Goal: Information Seeking & Learning: Learn about a topic

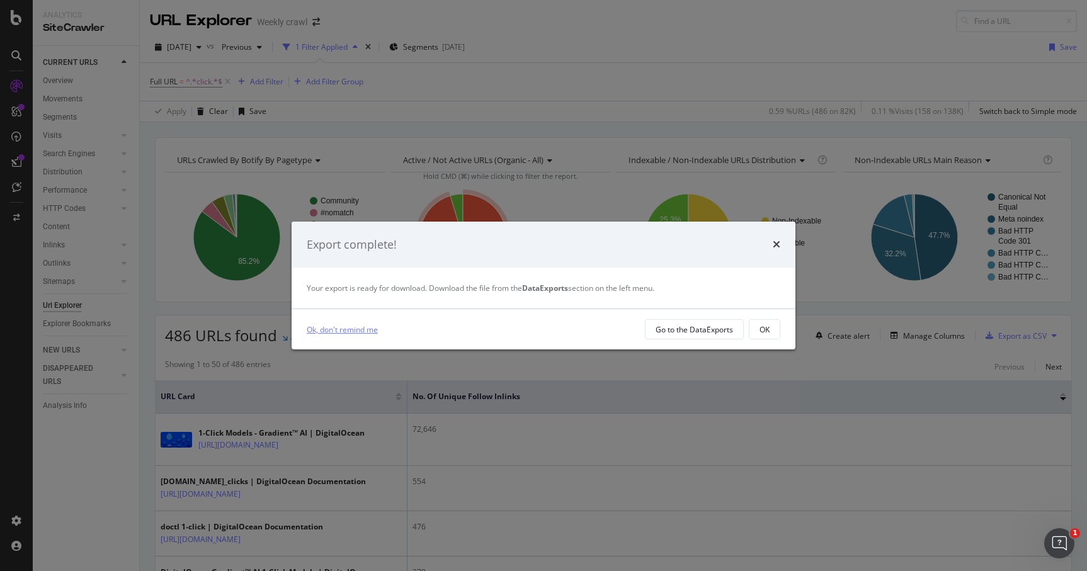
scroll to position [60, 0]
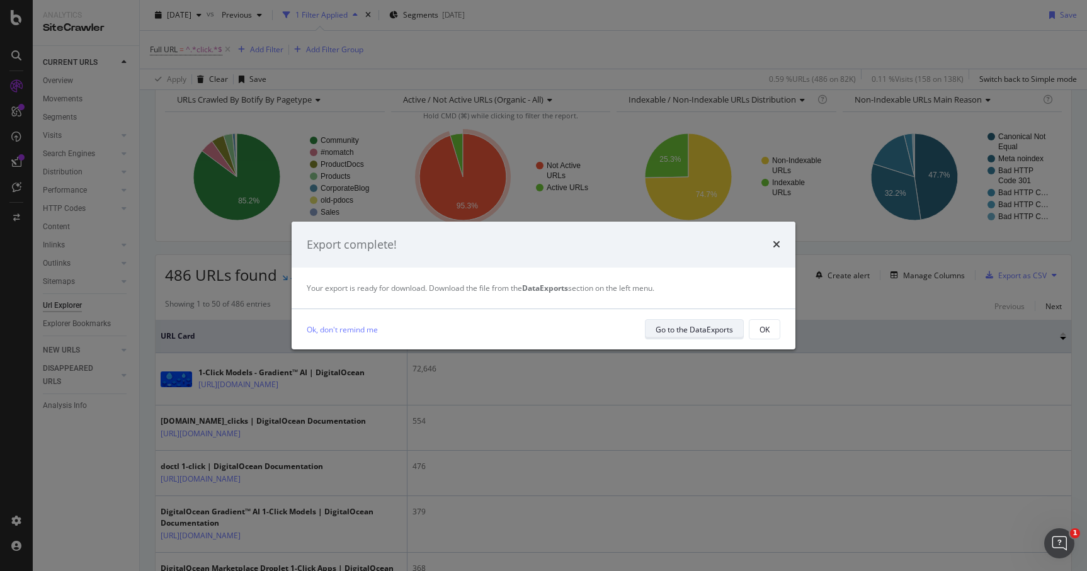
click at [661, 329] on div "Go to the DataExports" at bounding box center [694, 329] width 77 height 11
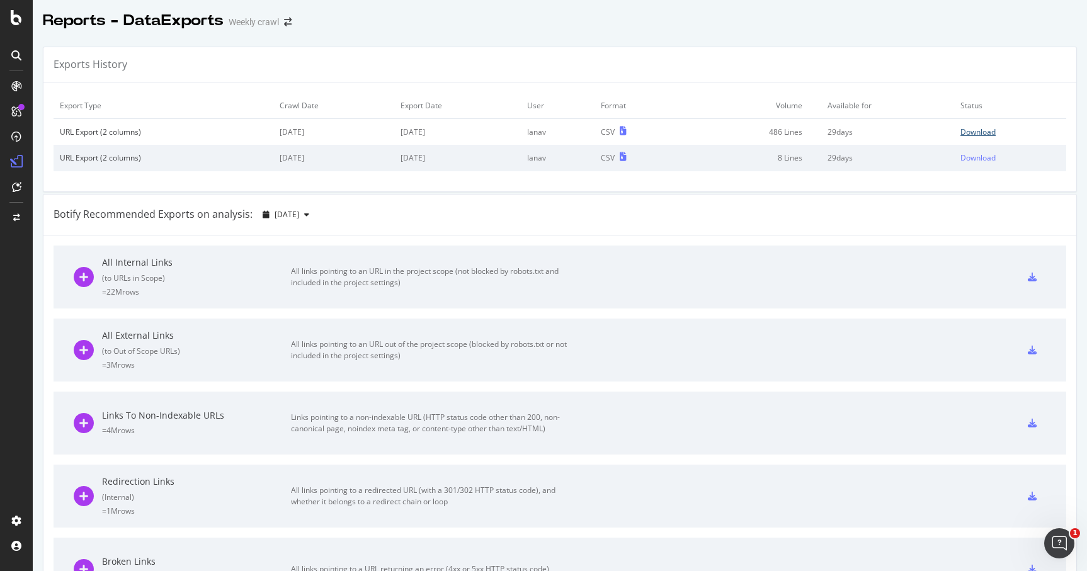
click at [980, 130] on div "Download" at bounding box center [978, 132] width 35 height 11
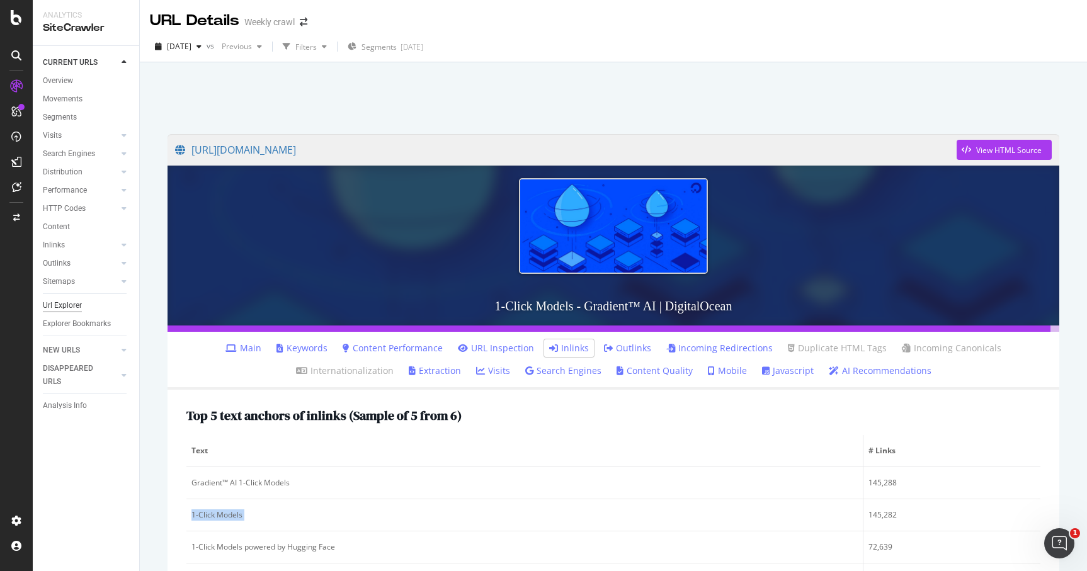
click at [54, 312] on div "Url Explorer" at bounding box center [62, 305] width 39 height 13
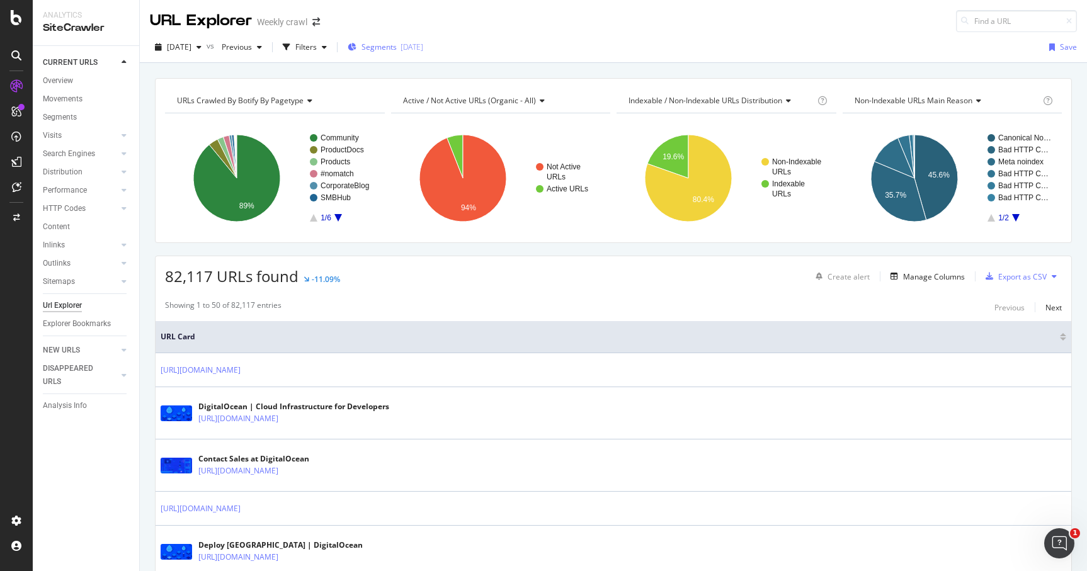
click at [397, 52] on span "Segments" at bounding box center [379, 47] width 35 height 11
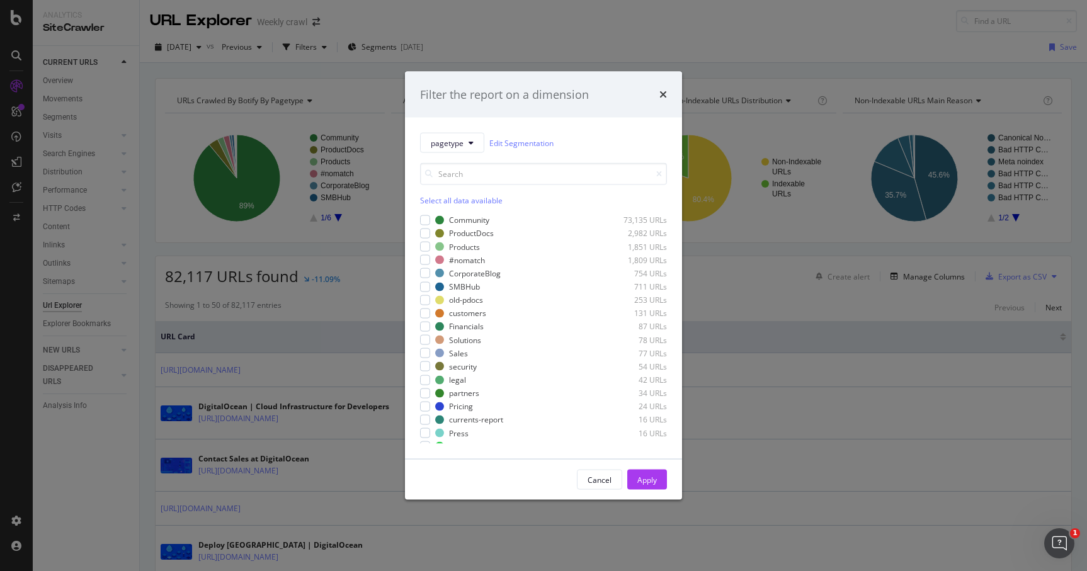
click at [329, 46] on div "Filter the report on a dimension pagetype Edit Segmentation Select all data ava…" at bounding box center [543, 285] width 1087 height 571
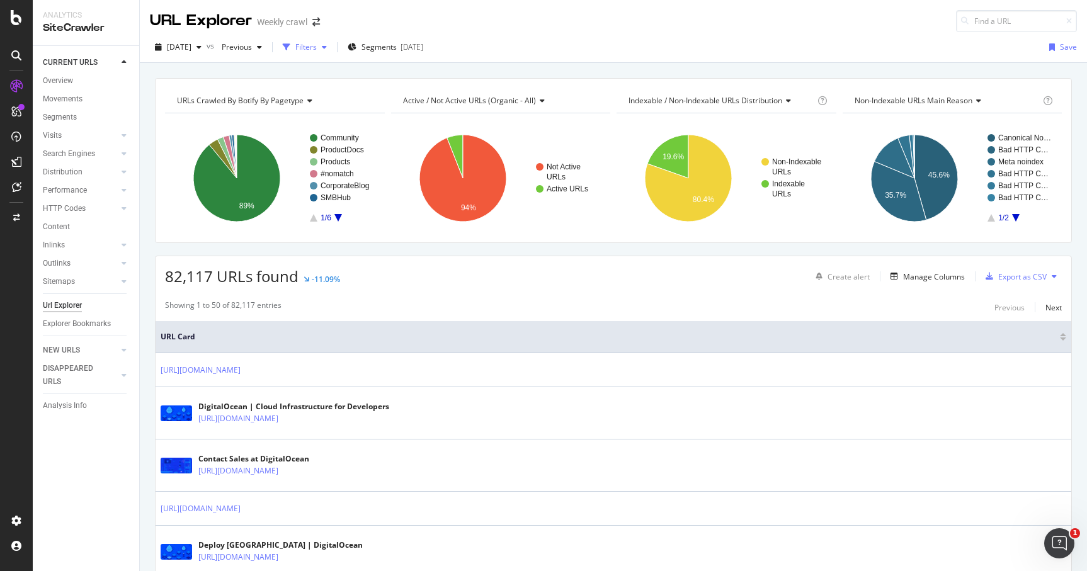
click at [317, 47] on div "Filters" at bounding box center [305, 47] width 21 height 11
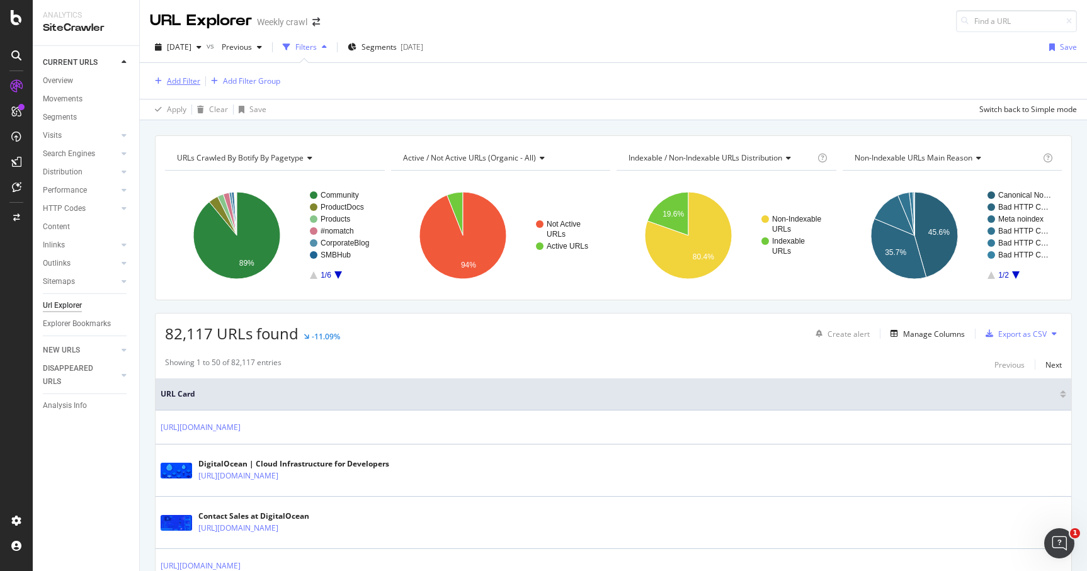
click at [176, 79] on div "Add Filter" at bounding box center [183, 81] width 33 height 11
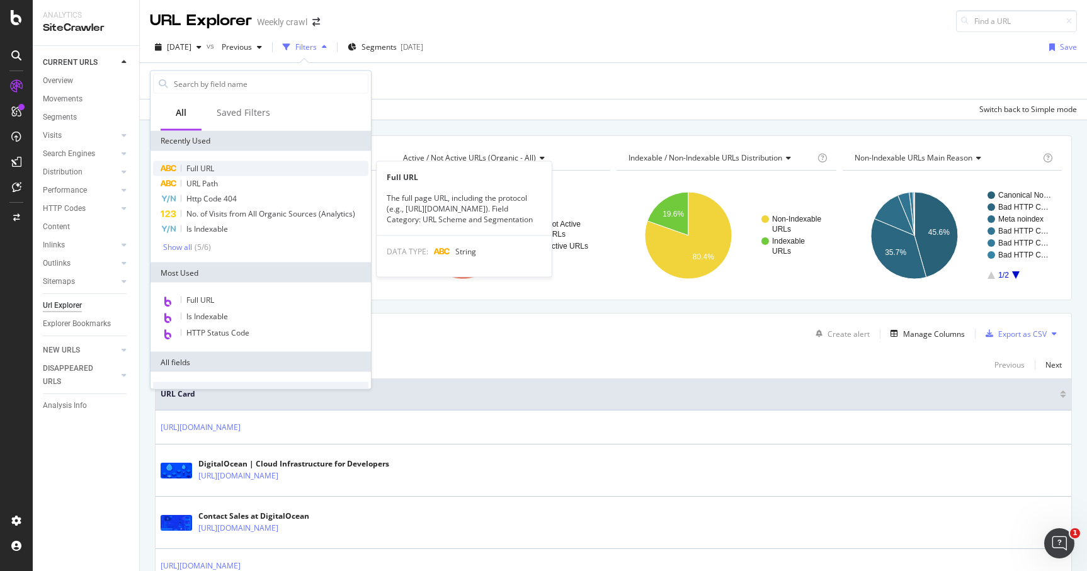
click at [206, 169] on span "Full URL" at bounding box center [200, 168] width 28 height 11
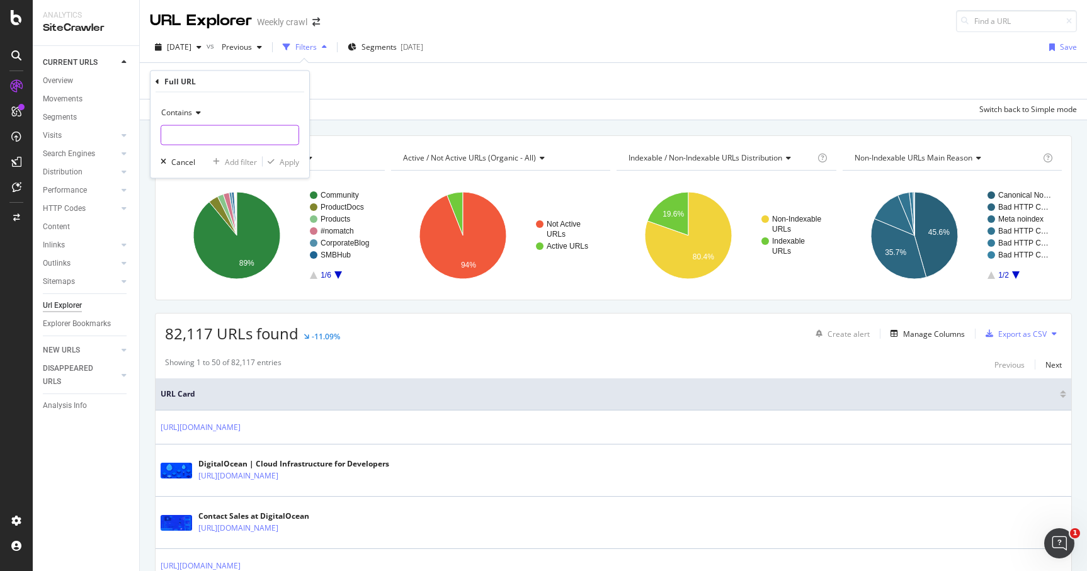
click at [207, 137] on input "text" at bounding box center [229, 135] width 137 height 20
paste input "sep= Full URL No. of Unique Follow Inlinks [URL][DOMAIN_NAME] 72646 [URL][DOMAI…"
type input "sep= Full URL No. of Unique Follow Inlinks [URL][DOMAIN_NAME] 72646 [URL][DOMAI…"
click at [193, 114] on icon at bounding box center [196, 113] width 9 height 8
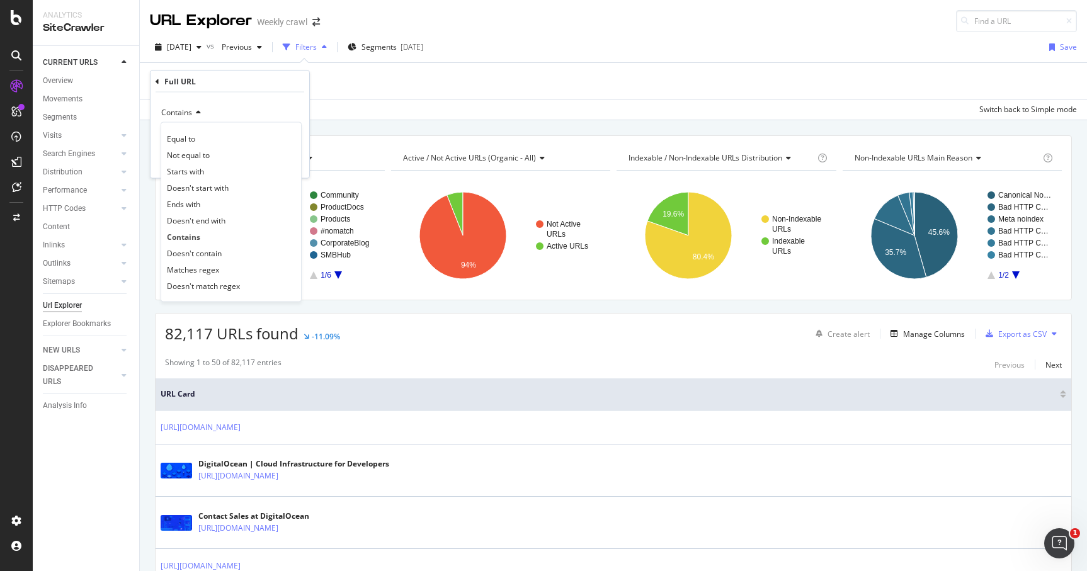
click at [202, 110] on div "Contains" at bounding box center [230, 113] width 139 height 20
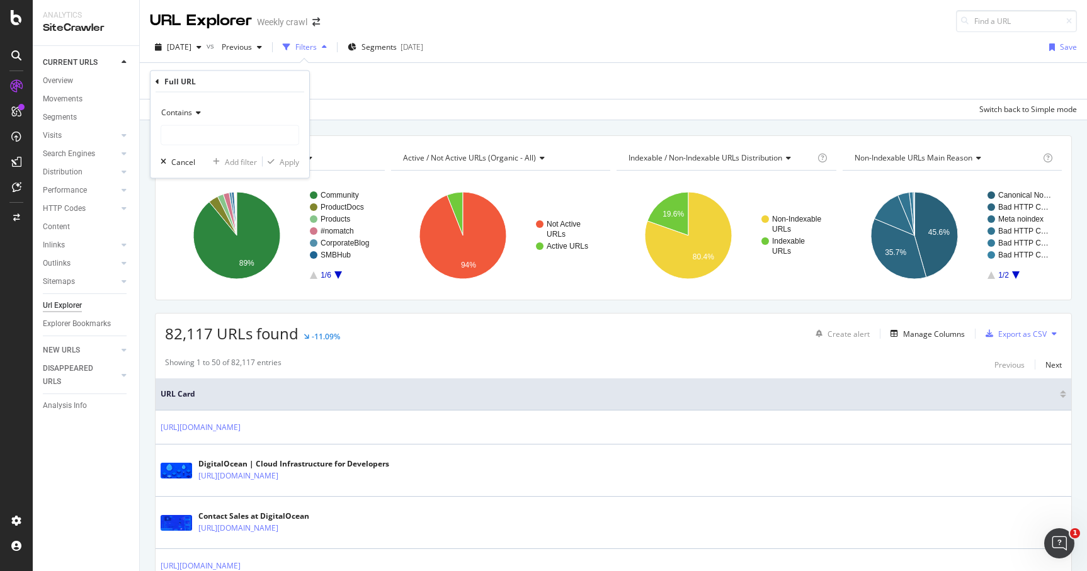
click at [159, 85] on div "Full URL" at bounding box center [230, 81] width 149 height 21
click at [158, 81] on icon at bounding box center [158, 81] width 4 height 8
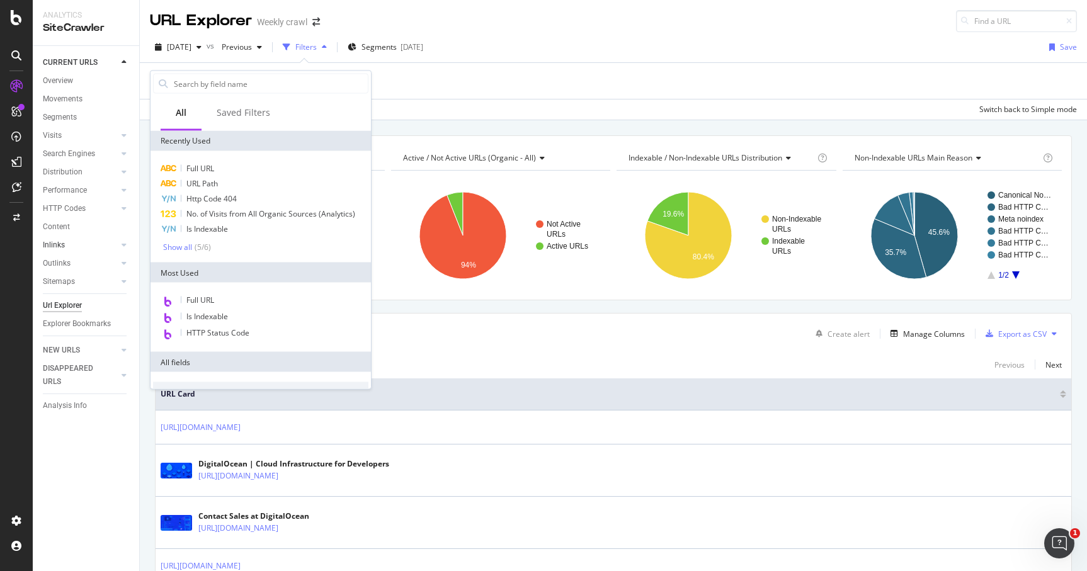
click at [108, 244] on div at bounding box center [111, 245] width 13 height 13
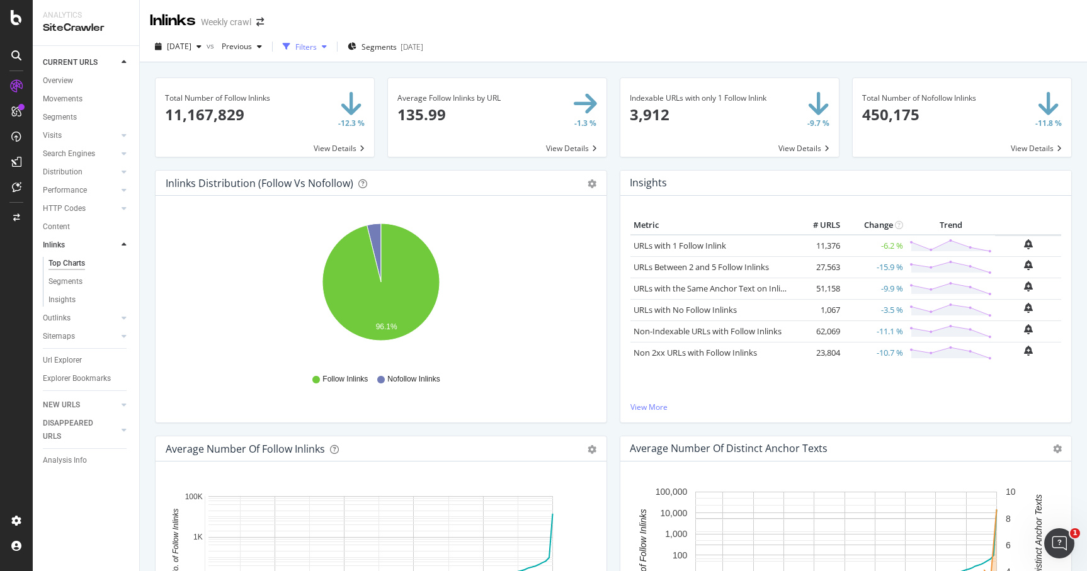
click at [290, 50] on icon "button" at bounding box center [287, 47] width 8 height 8
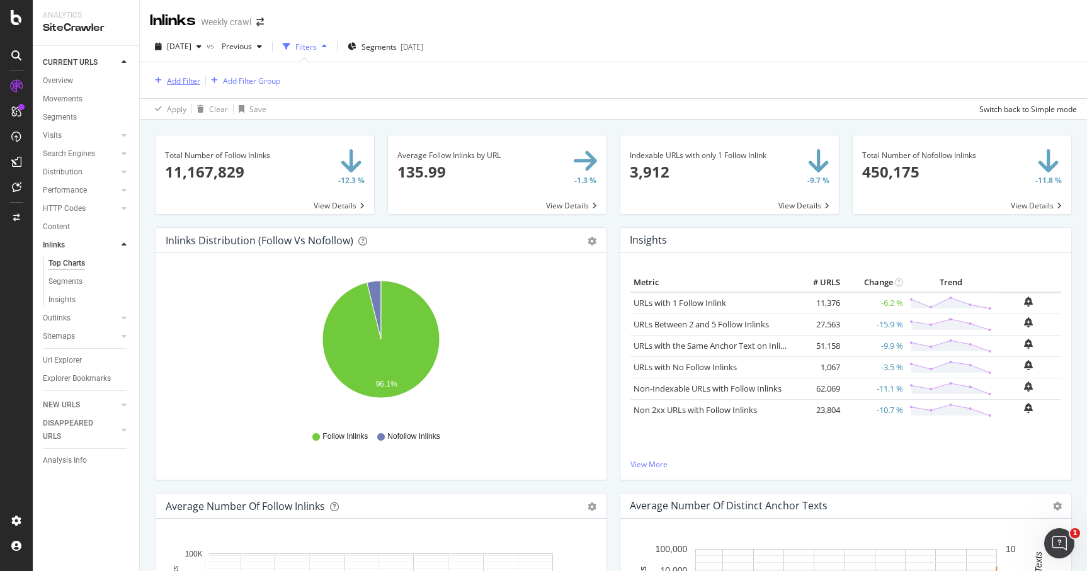
click at [186, 78] on div "Add Filter" at bounding box center [183, 81] width 33 height 11
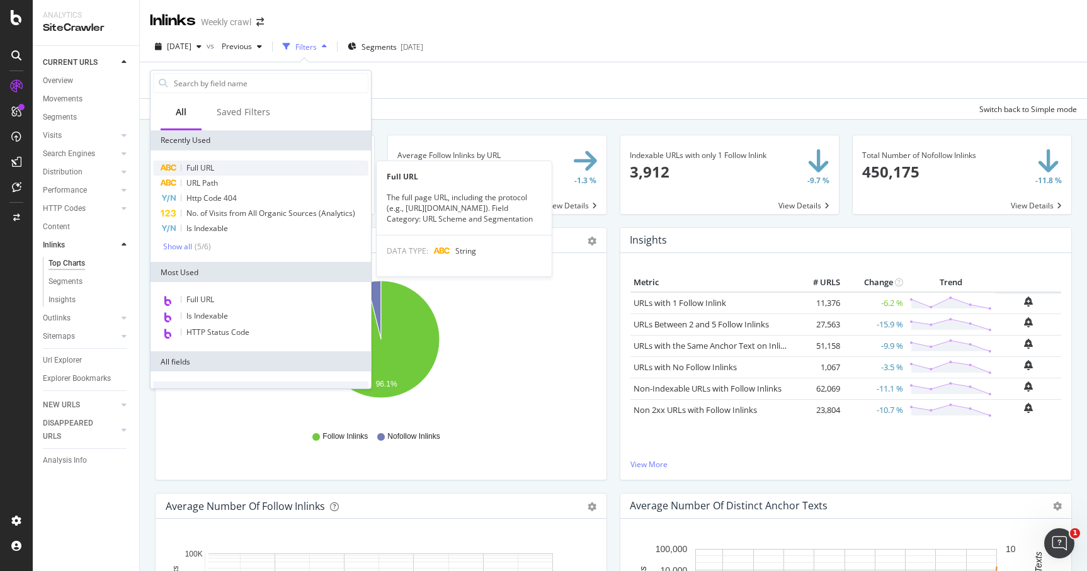
click at [214, 171] on span "Full URL" at bounding box center [200, 168] width 28 height 11
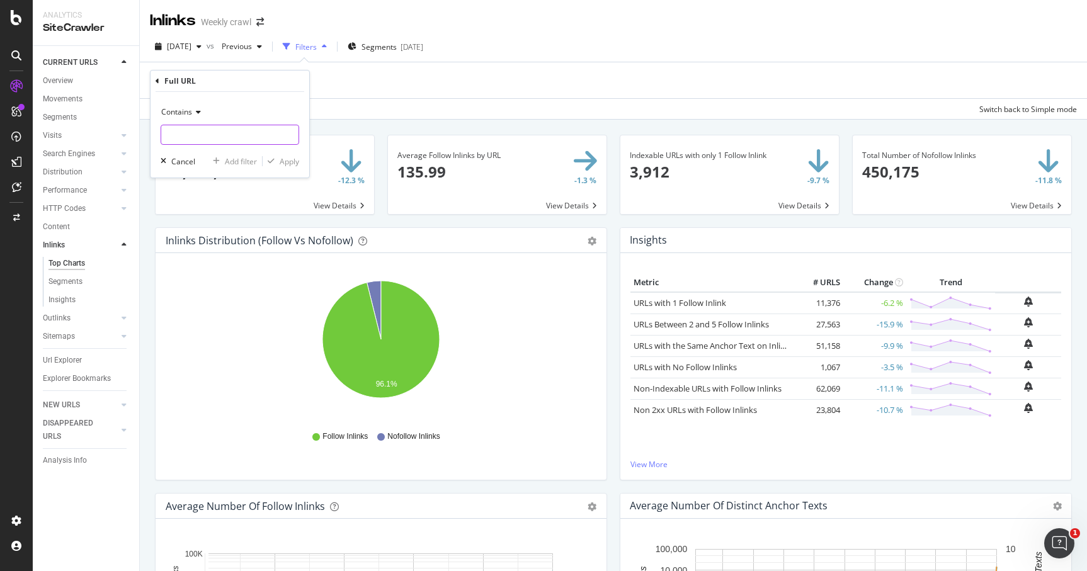
click at [180, 134] on input "text" at bounding box center [229, 135] width 137 height 20
type input "hugging"
click at [283, 151] on div "Contains hugging Cancel Add filter Apply" at bounding box center [230, 135] width 159 height 86
click at [283, 157] on div "Apply" at bounding box center [290, 161] width 20 height 11
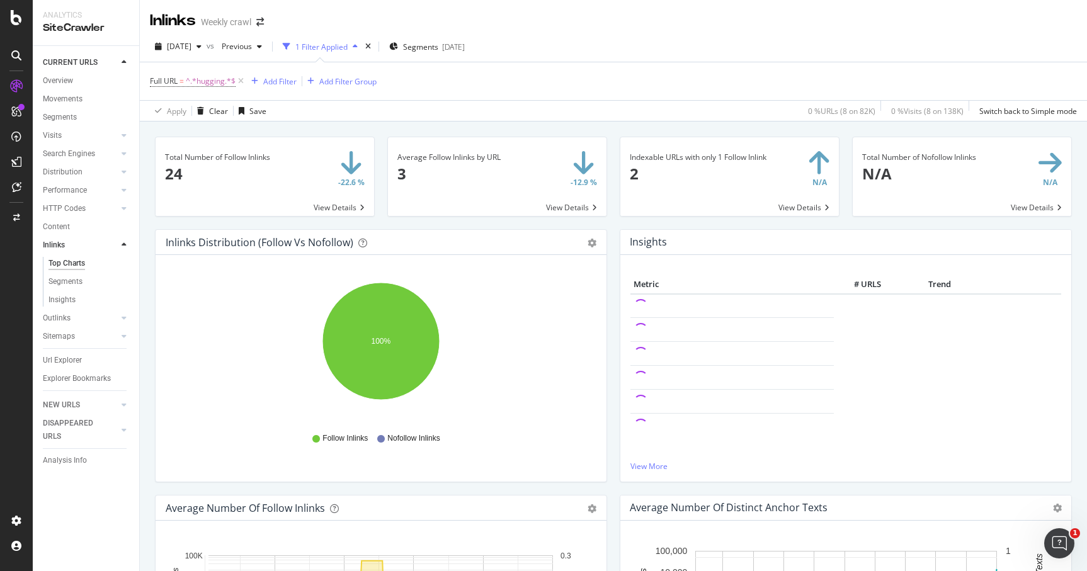
click at [340, 207] on span at bounding box center [265, 176] width 219 height 79
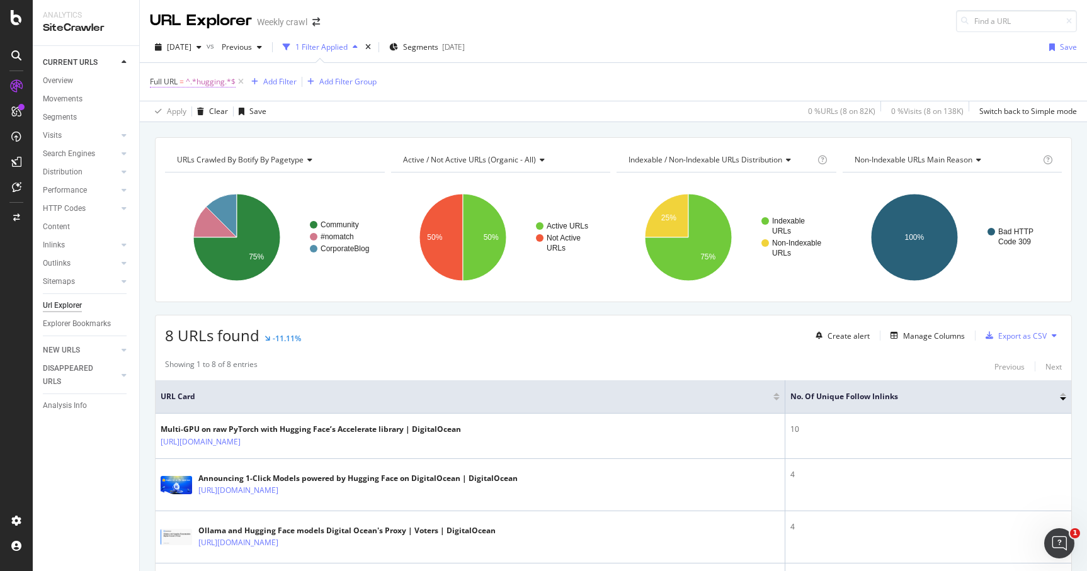
click at [209, 80] on span "^.*hugging.*$" at bounding box center [211, 82] width 50 height 18
drag, startPoint x: 207, startPoint y: 136, endPoint x: 138, endPoint y: 133, distance: 69.4
click at [138, 133] on body "Analytics SiteCrawler CURRENT URLS Overview Movements Segments Visits Analysis …" at bounding box center [543, 285] width 1087 height 571
drag, startPoint x: 211, startPoint y: 130, endPoint x: 152, endPoint y: 130, distance: 58.6
click at [152, 130] on div "Contains hugging Cancel Add filter Apply" at bounding box center [230, 134] width 159 height 86
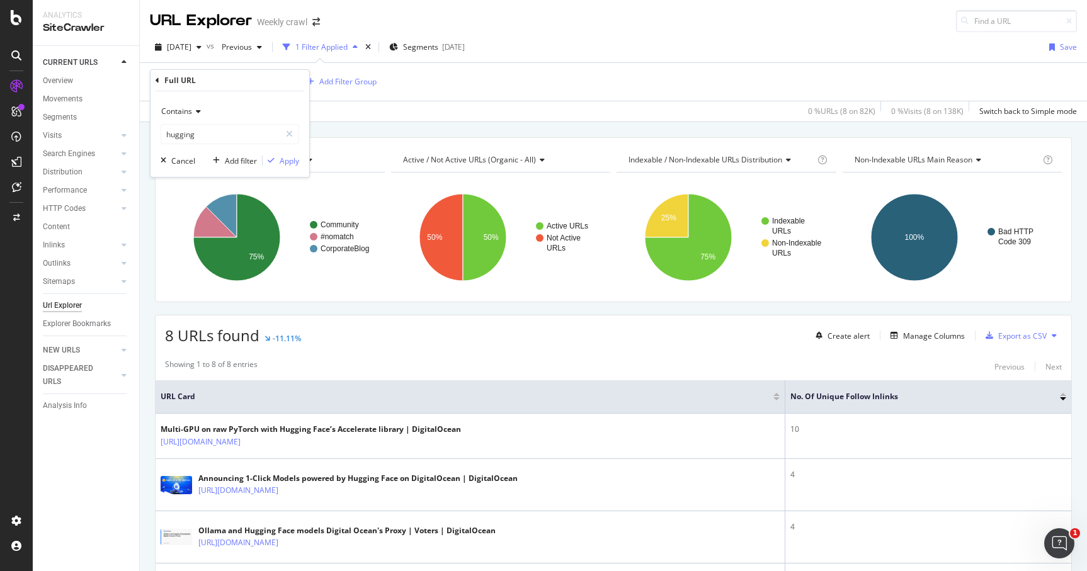
click at [156, 80] on icon at bounding box center [158, 81] width 4 height 8
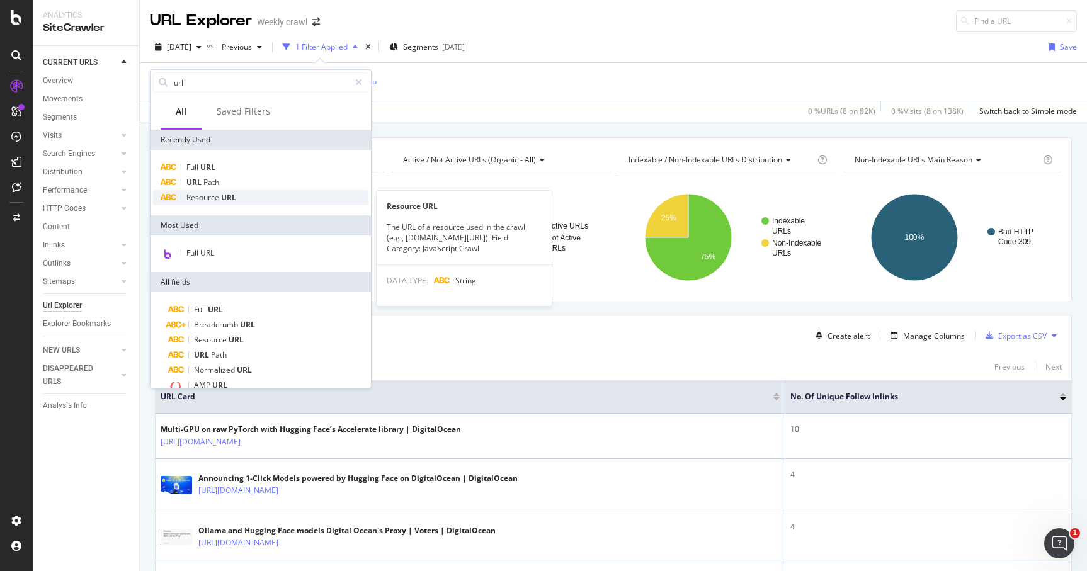
type input "url"
click at [244, 193] on div "Resource URL" at bounding box center [260, 197] width 215 height 15
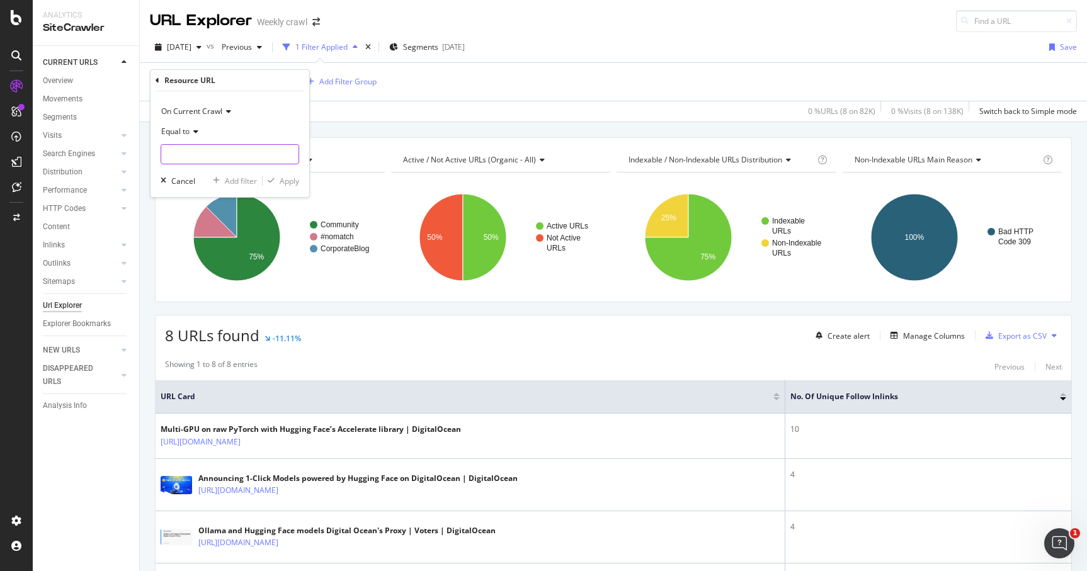
click at [194, 161] on input "text" at bounding box center [229, 154] width 137 height 20
paste input "[URL][DOMAIN_NAME]"
type input "[URL][DOMAIN_NAME]"
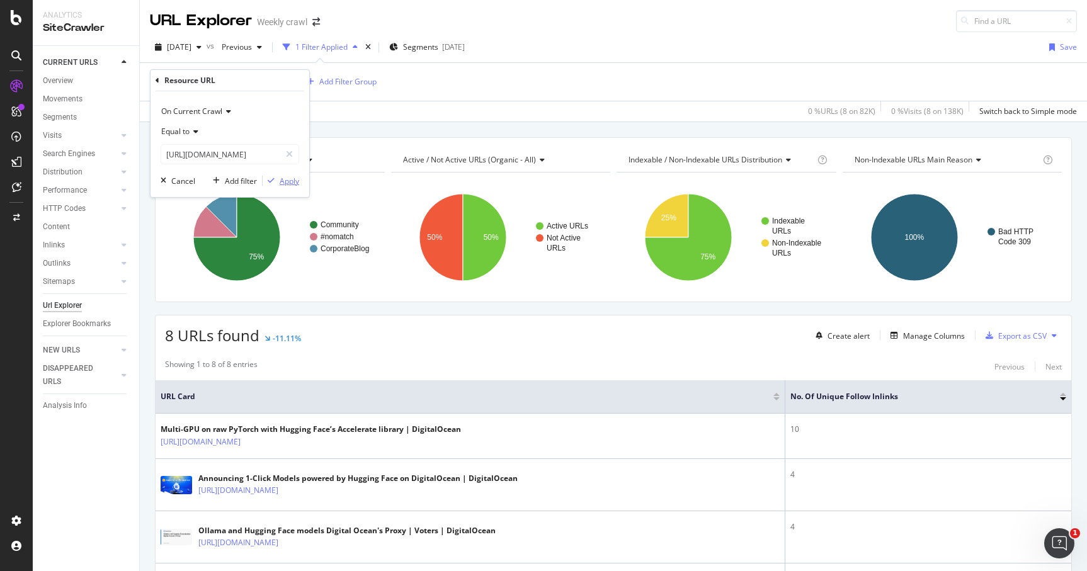
click at [287, 179] on div "Apply" at bounding box center [290, 181] width 20 height 11
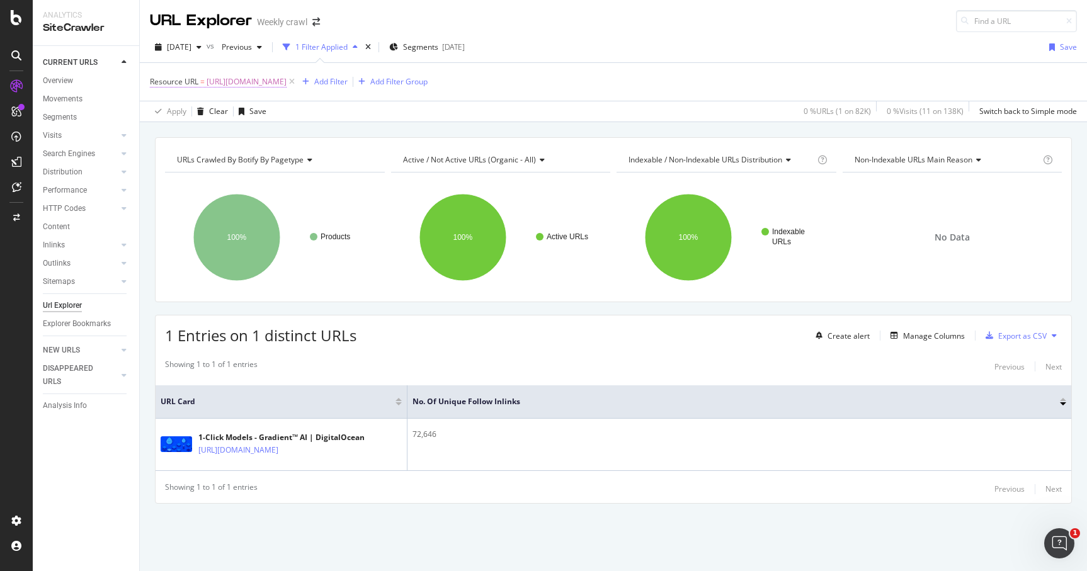
click at [190, 84] on span "Resource URL" at bounding box center [174, 81] width 49 height 11
click at [159, 83] on icon at bounding box center [158, 81] width 4 height 8
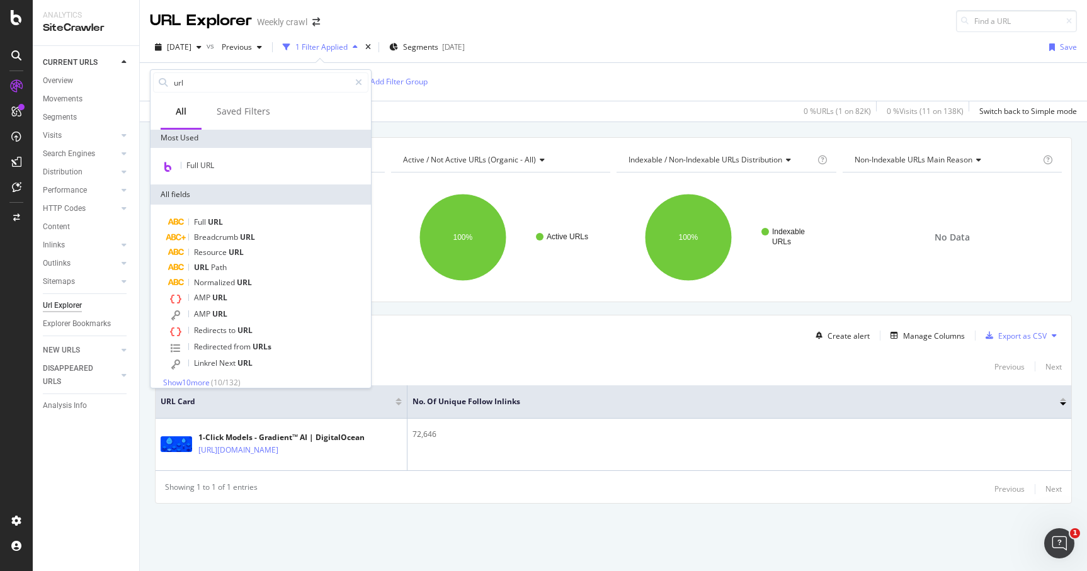
scroll to position [98, 0]
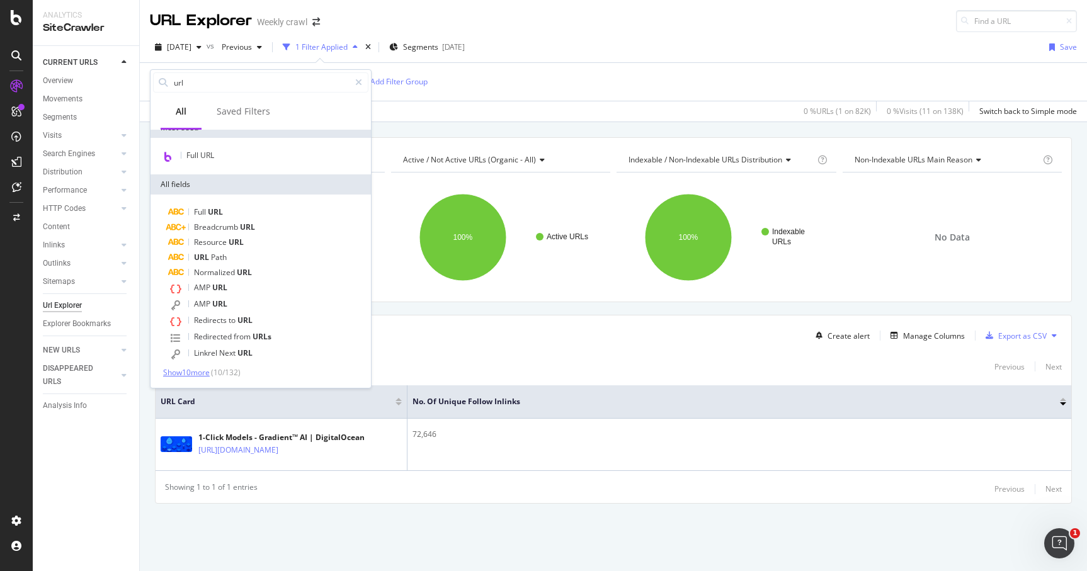
click at [195, 375] on span "Show 10 more" at bounding box center [186, 372] width 47 height 11
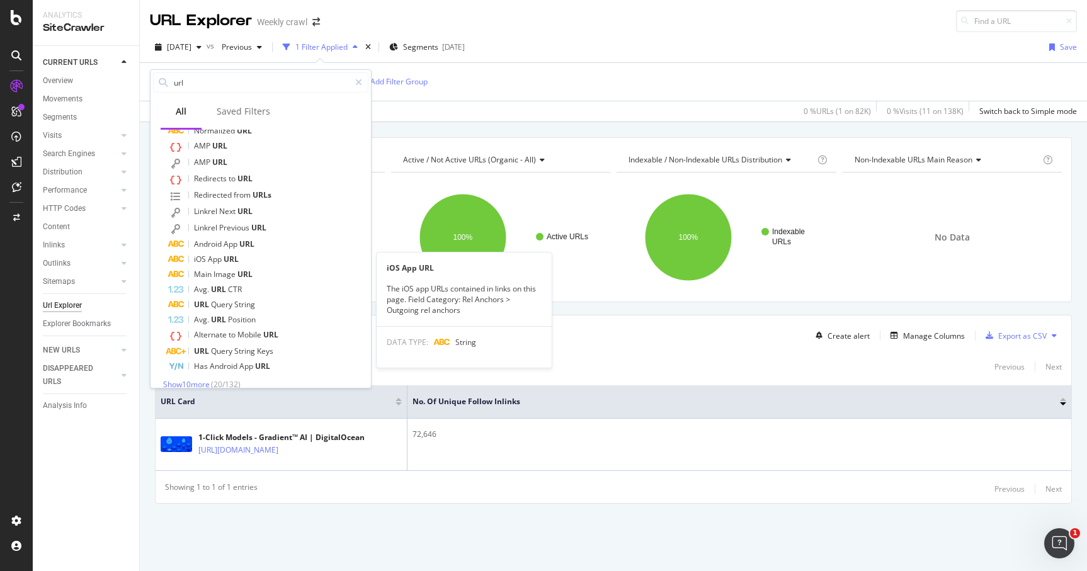
scroll to position [251, 0]
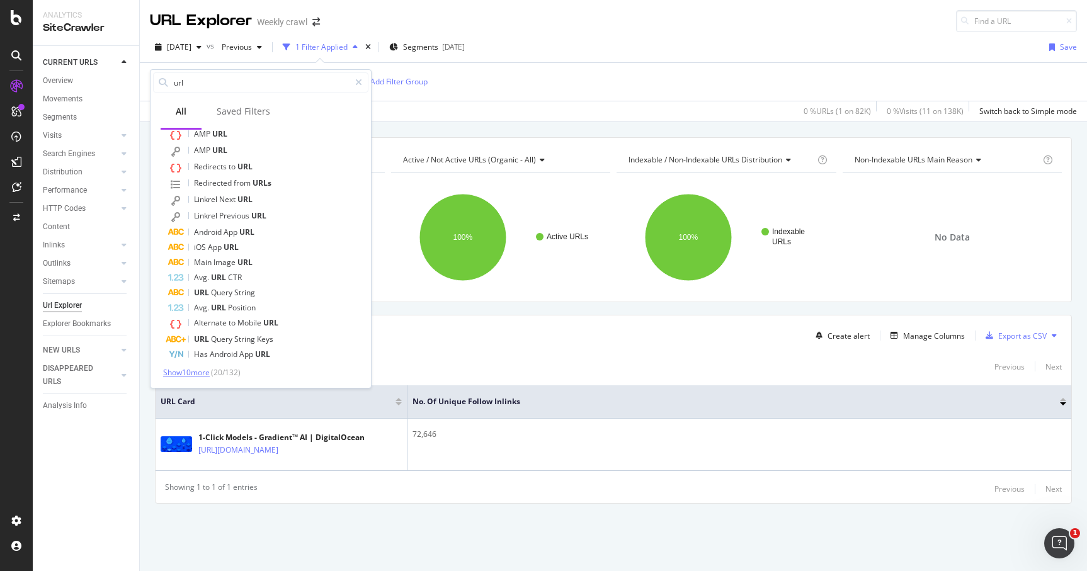
click at [187, 374] on span "Show 10 more" at bounding box center [186, 372] width 47 height 11
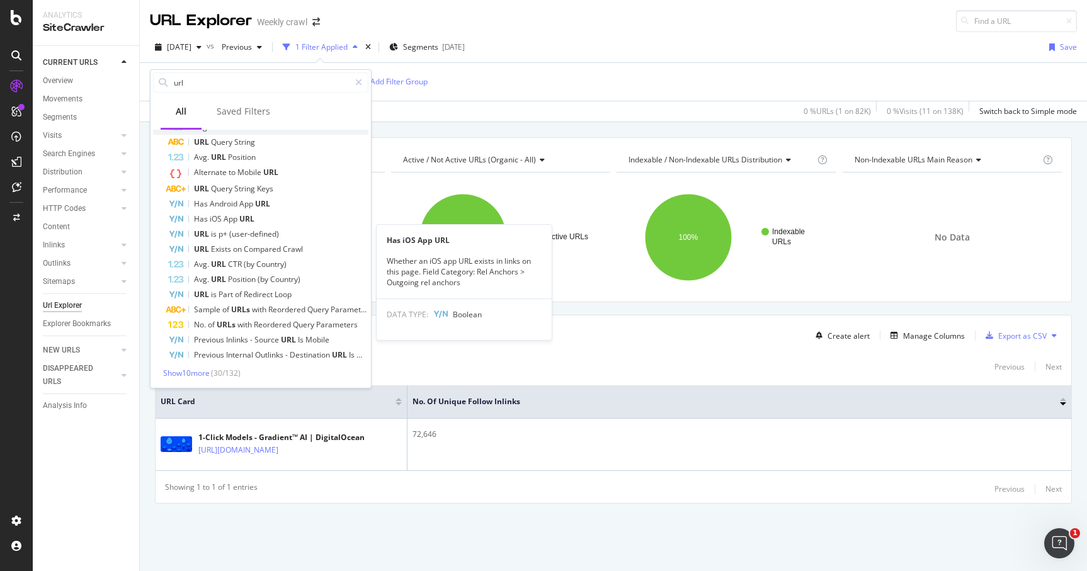
scroll to position [403, 0]
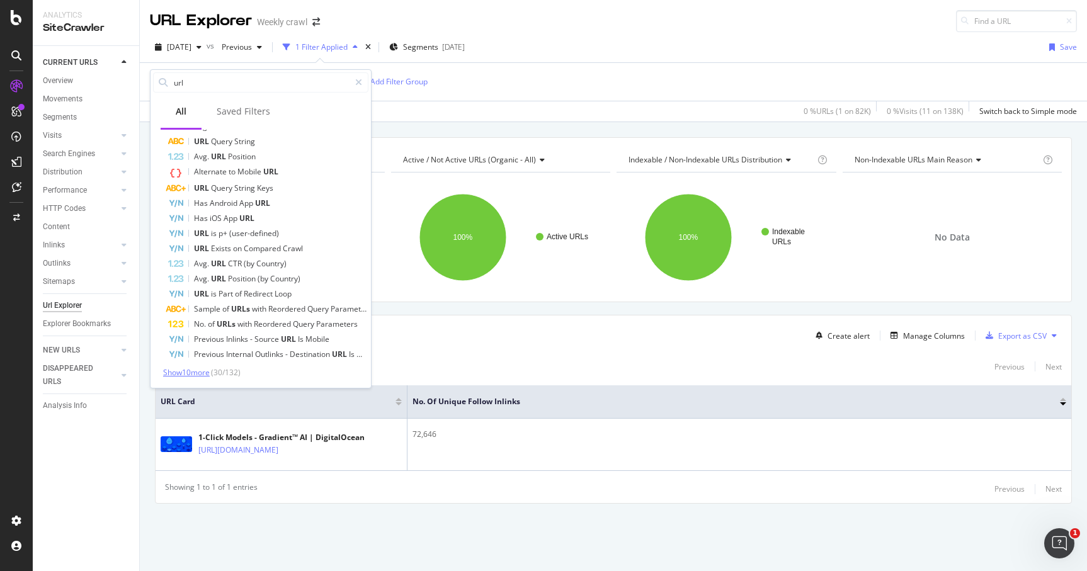
click at [185, 372] on span "Show 10 more" at bounding box center [186, 372] width 47 height 11
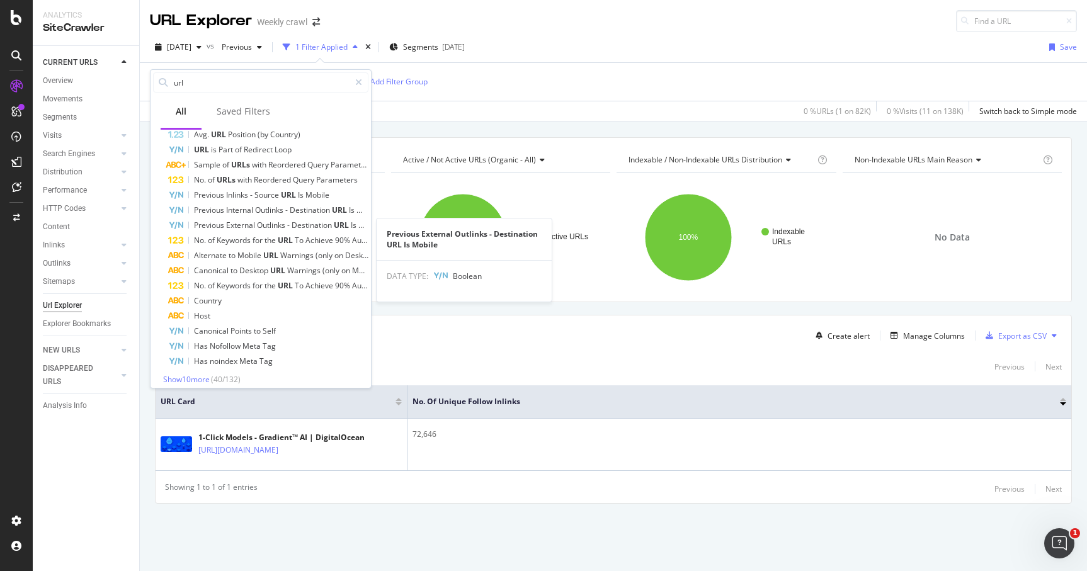
scroll to position [554, 0]
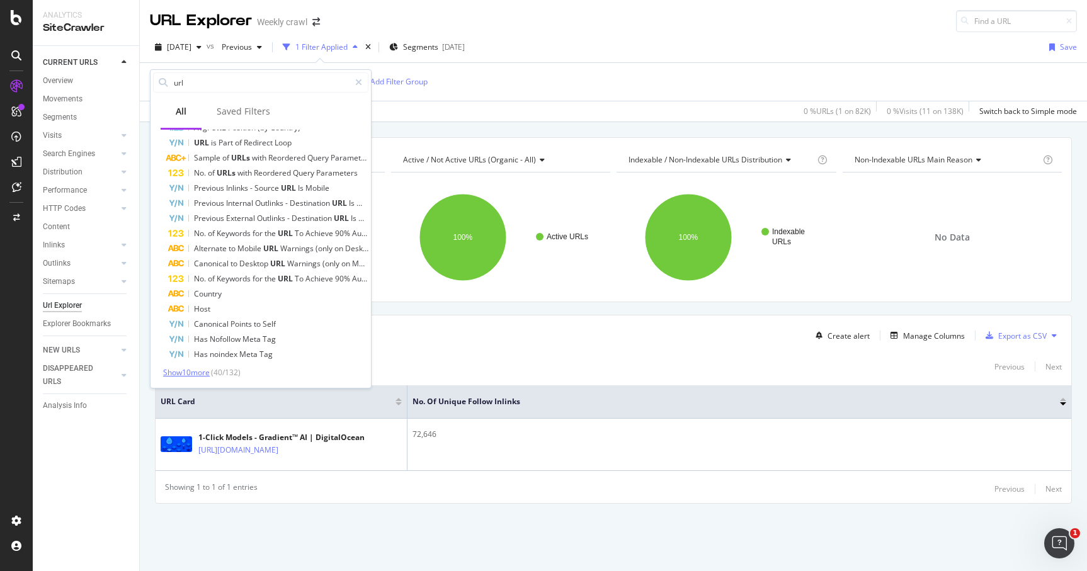
click at [185, 376] on span "Show 10 more" at bounding box center [186, 372] width 47 height 11
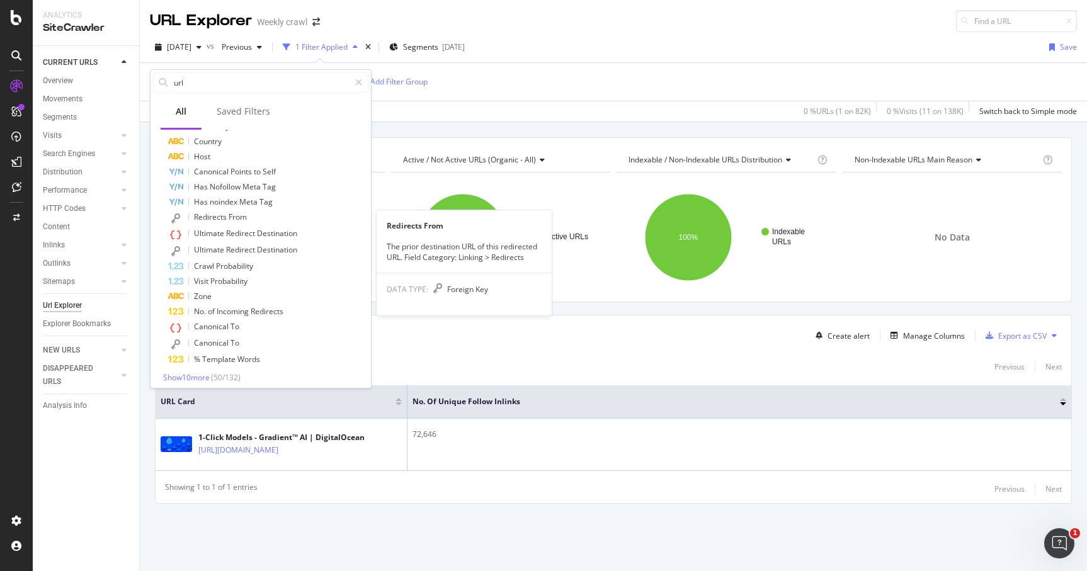
scroll to position [711, 0]
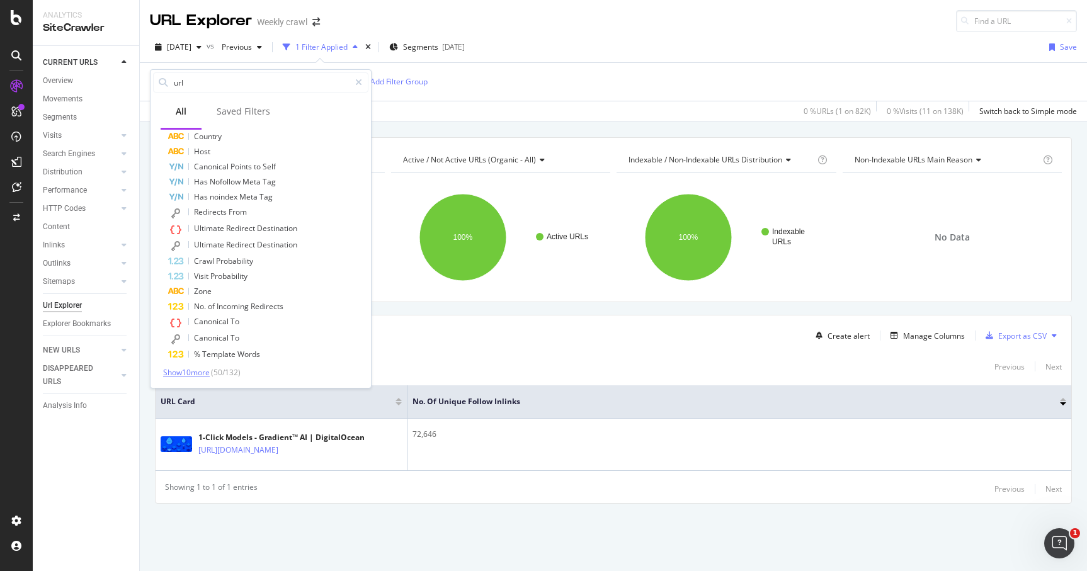
click at [168, 373] on span "Show 10 more" at bounding box center [186, 372] width 47 height 11
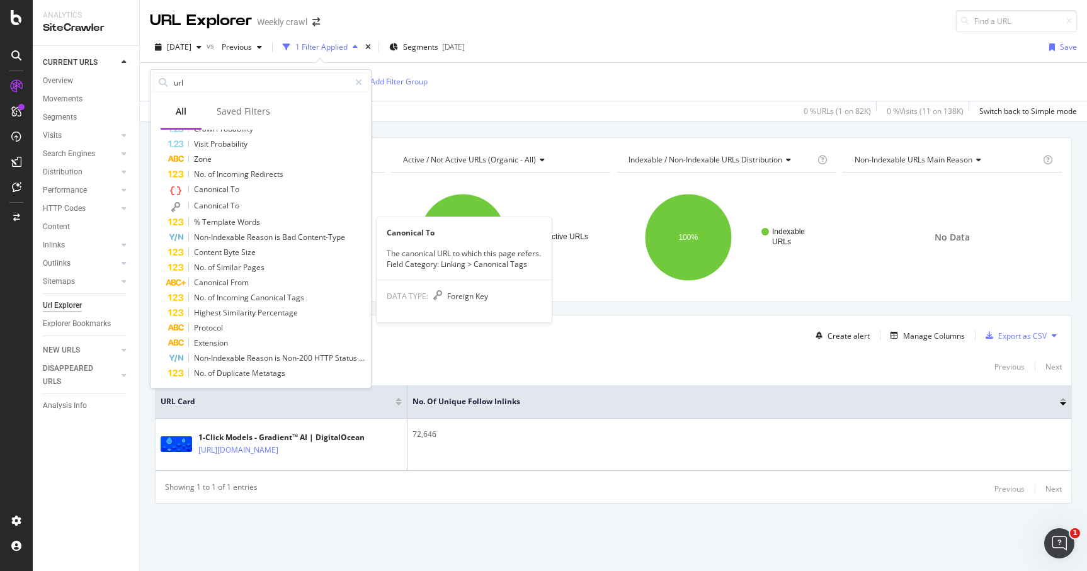
scroll to position [844, 0]
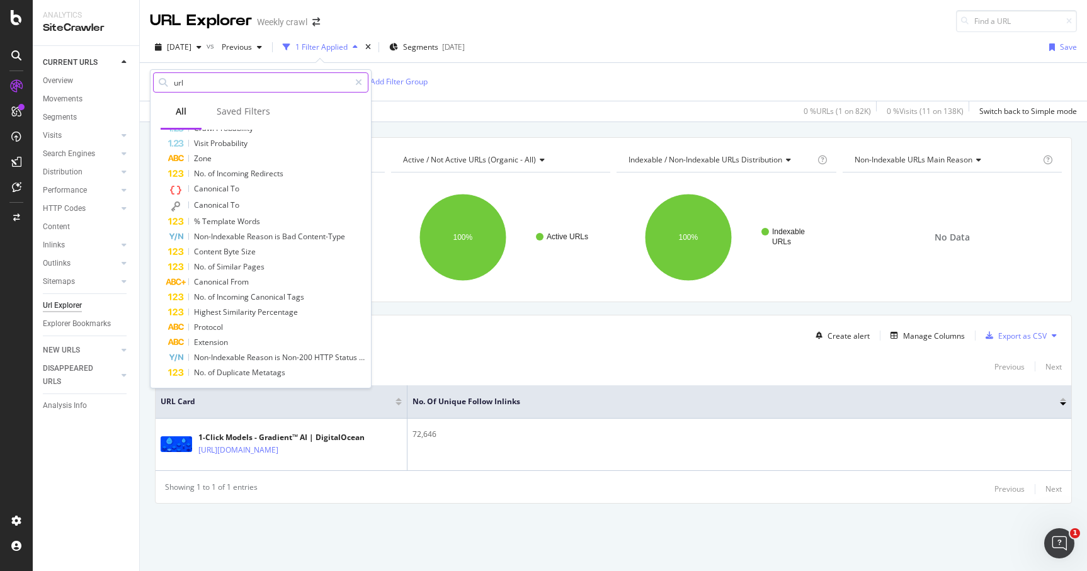
drag, startPoint x: 219, startPoint y: 86, endPoint x: 155, endPoint y: 84, distance: 63.7
click at [154, 84] on div "url" at bounding box center [260, 82] width 215 height 20
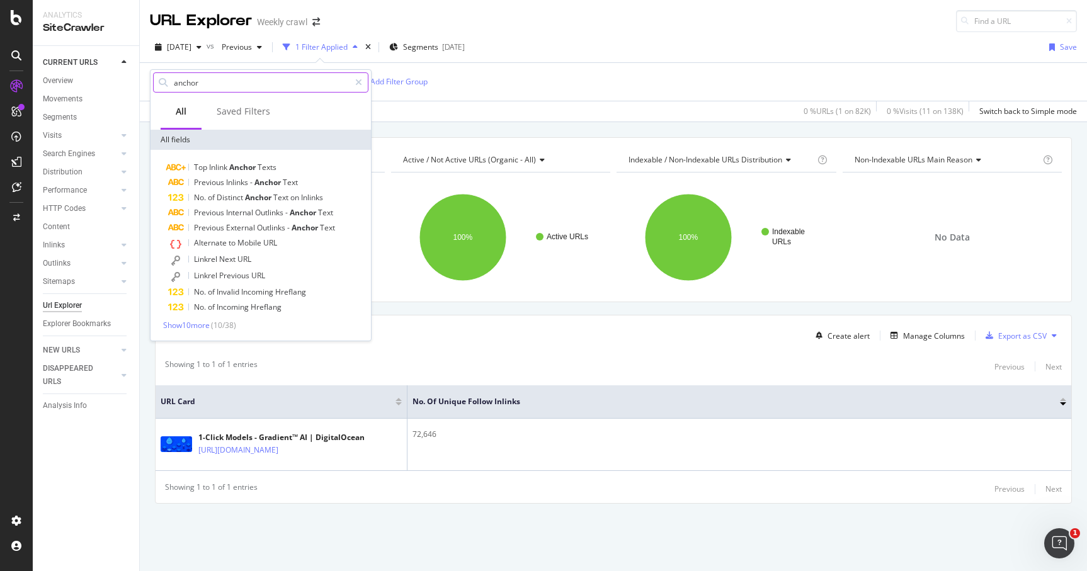
scroll to position [0, 0]
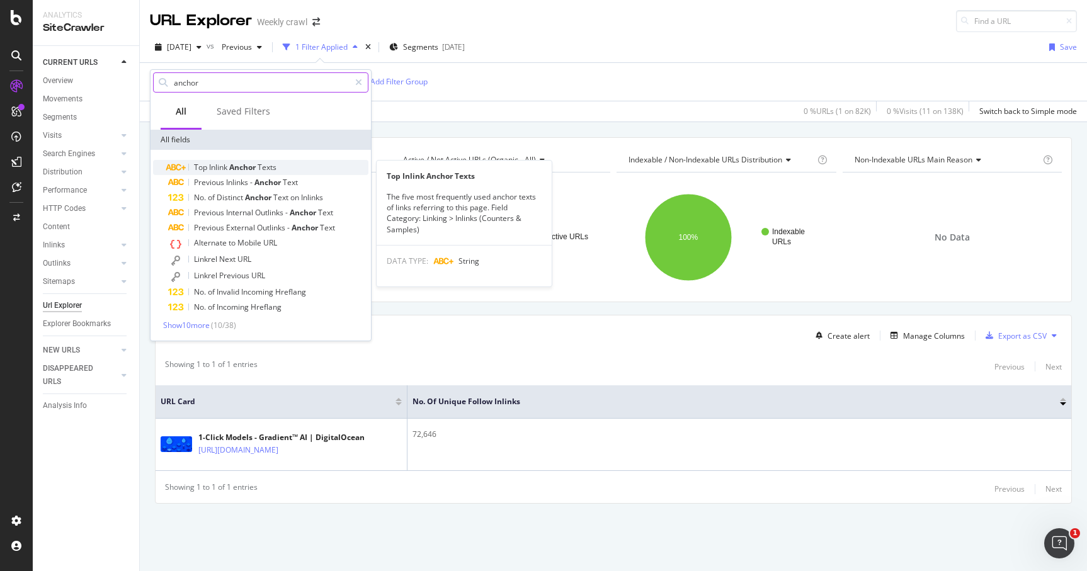
type input "anchor"
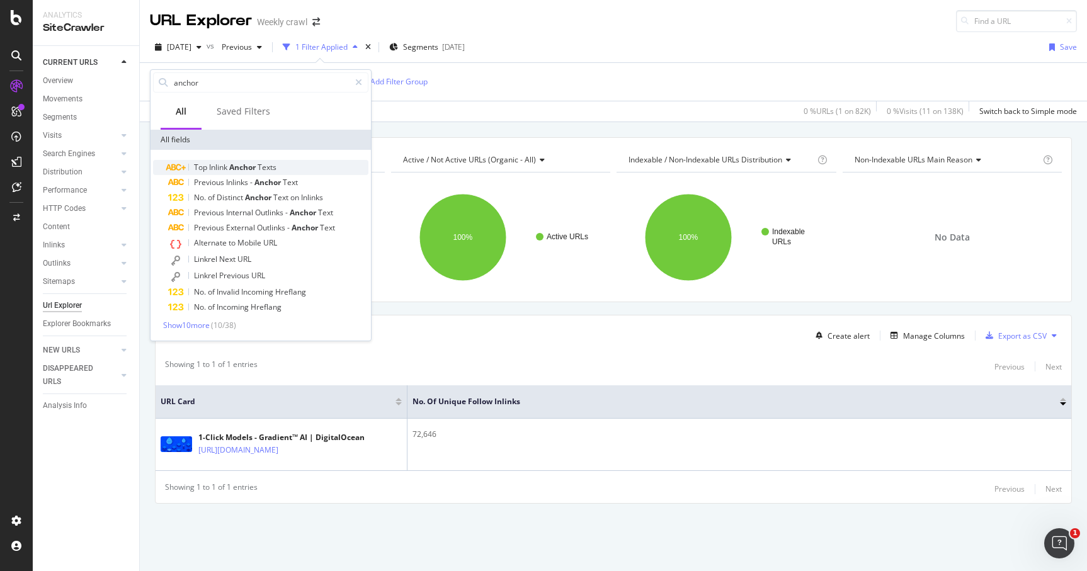
click at [229, 166] on span "Inlink" at bounding box center [219, 167] width 20 height 11
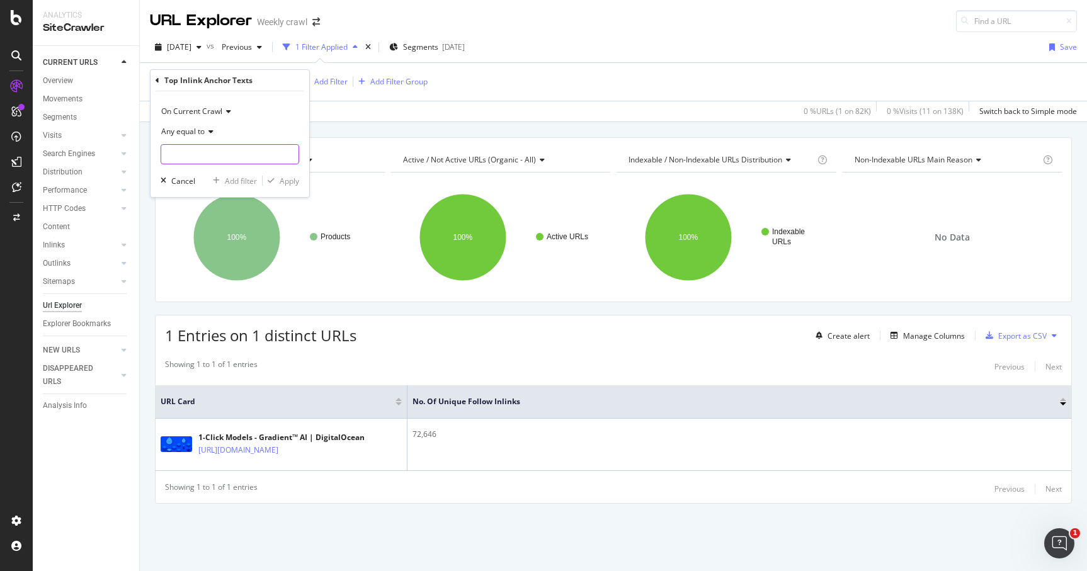
click at [212, 157] on input "text" at bounding box center [229, 154] width 137 height 20
type input "click"
click at [286, 184] on div "Apply" at bounding box center [290, 181] width 20 height 11
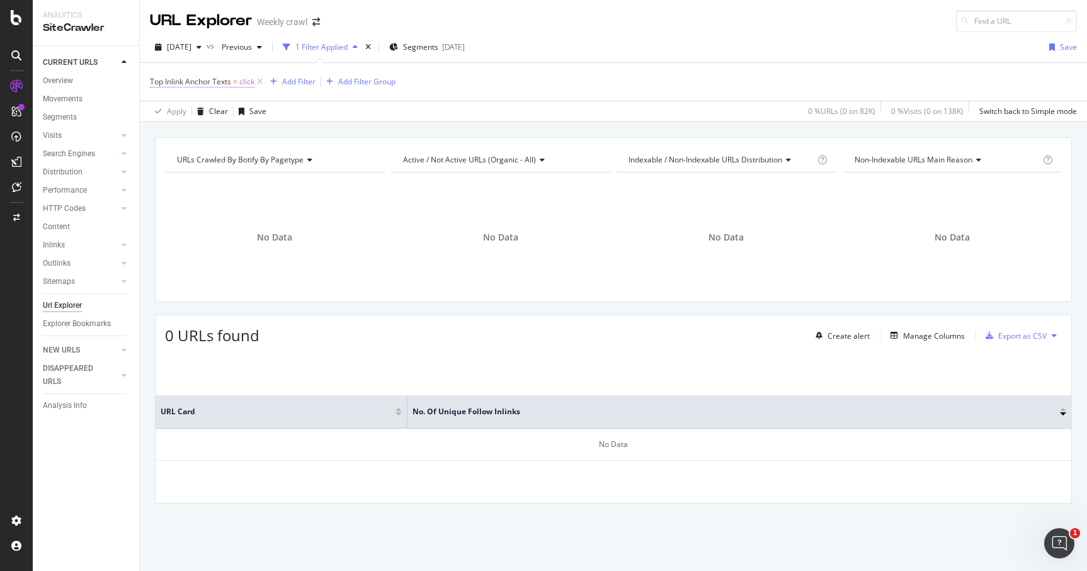
click at [224, 84] on span "Top Inlink Anchor Texts" at bounding box center [190, 81] width 81 height 11
click at [159, 81] on icon at bounding box center [158, 81] width 4 height 8
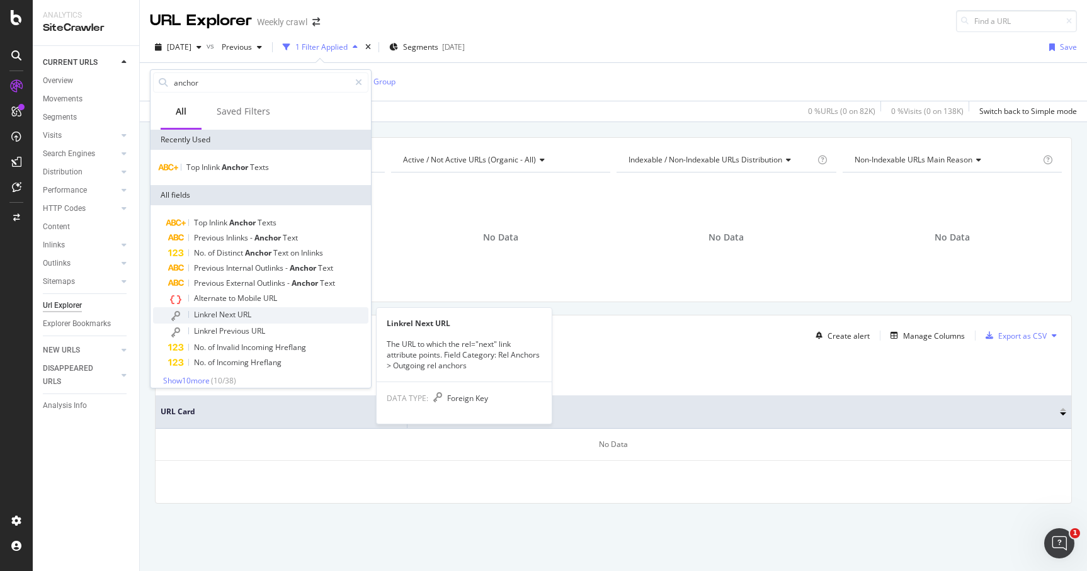
scroll to position [8, 0]
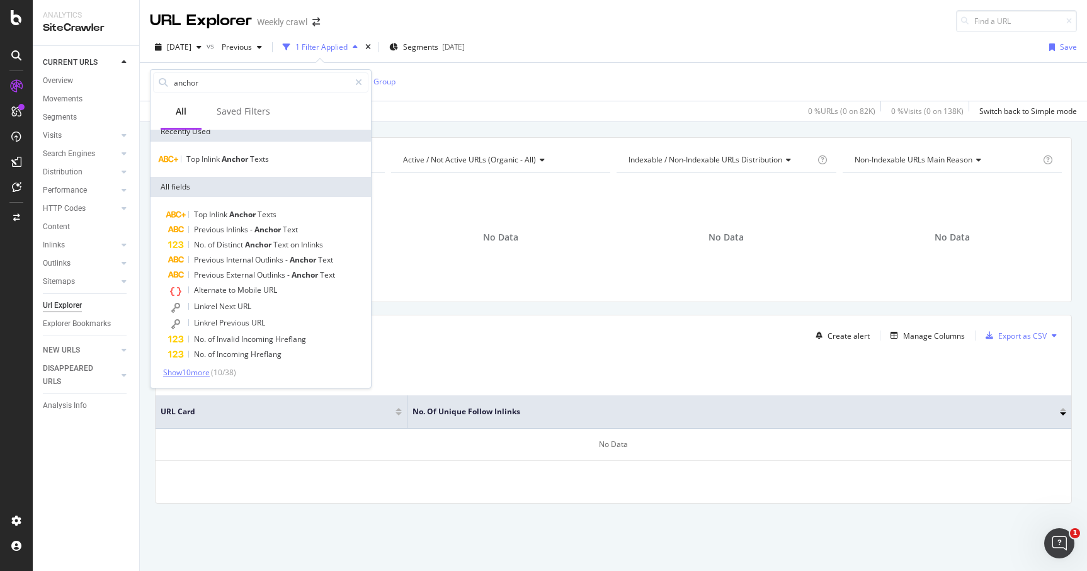
click at [199, 372] on span "Show 10 more" at bounding box center [186, 372] width 47 height 11
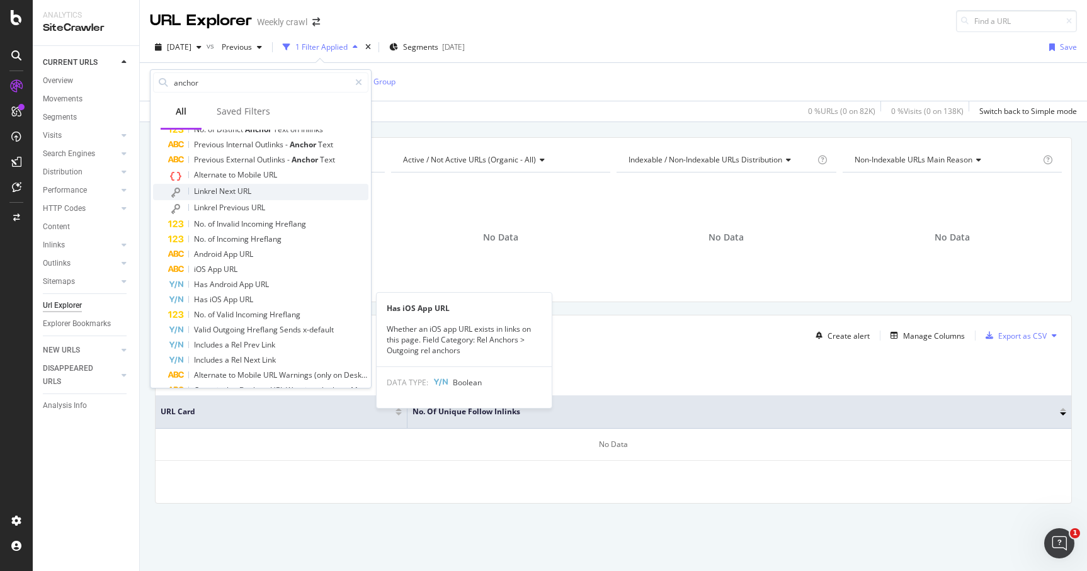
scroll to position [159, 0]
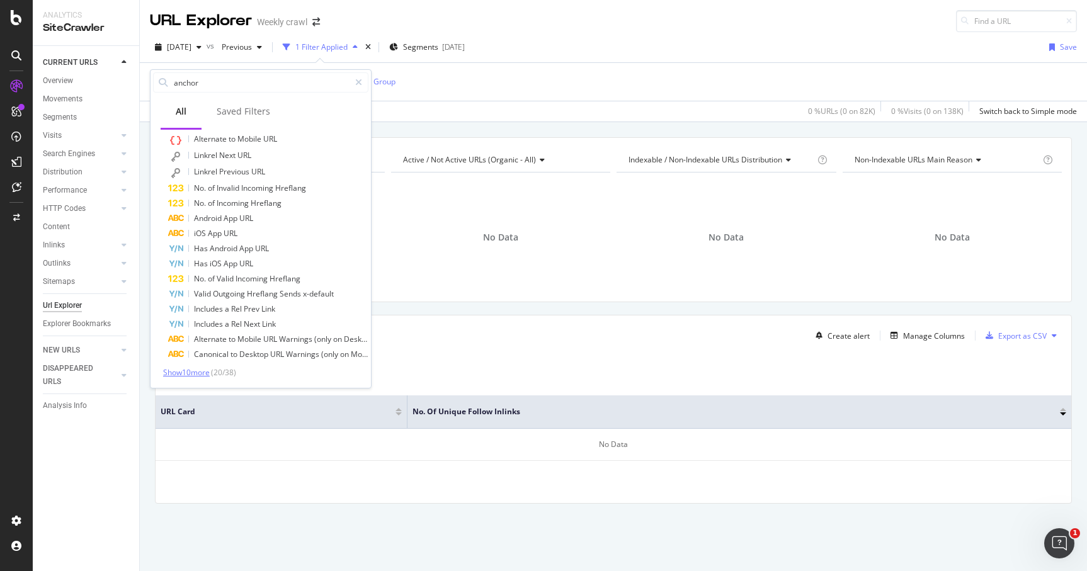
click at [186, 374] on span "Show 10 more" at bounding box center [186, 372] width 47 height 11
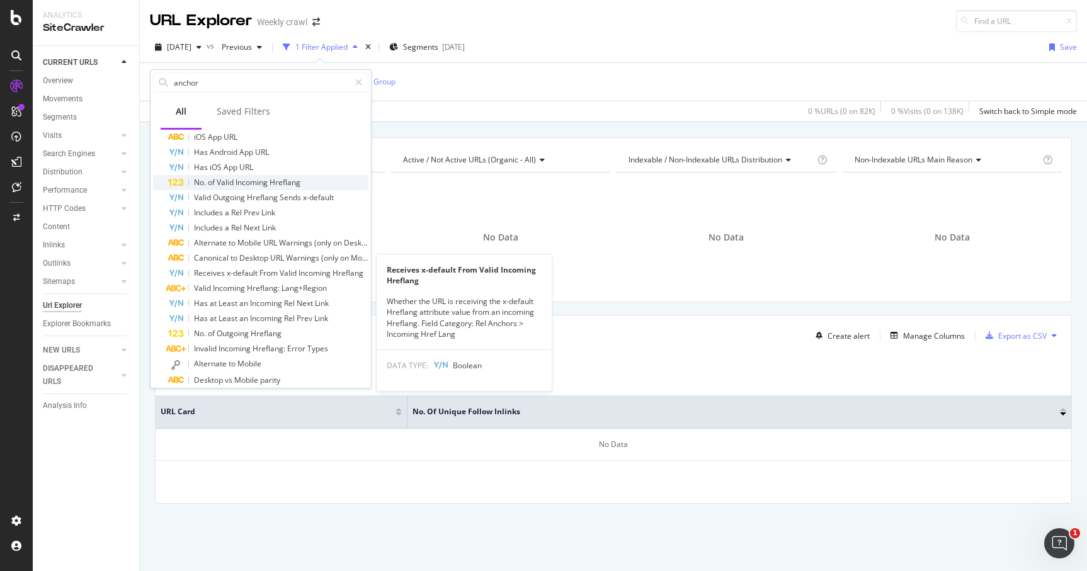
scroll to position [312, 0]
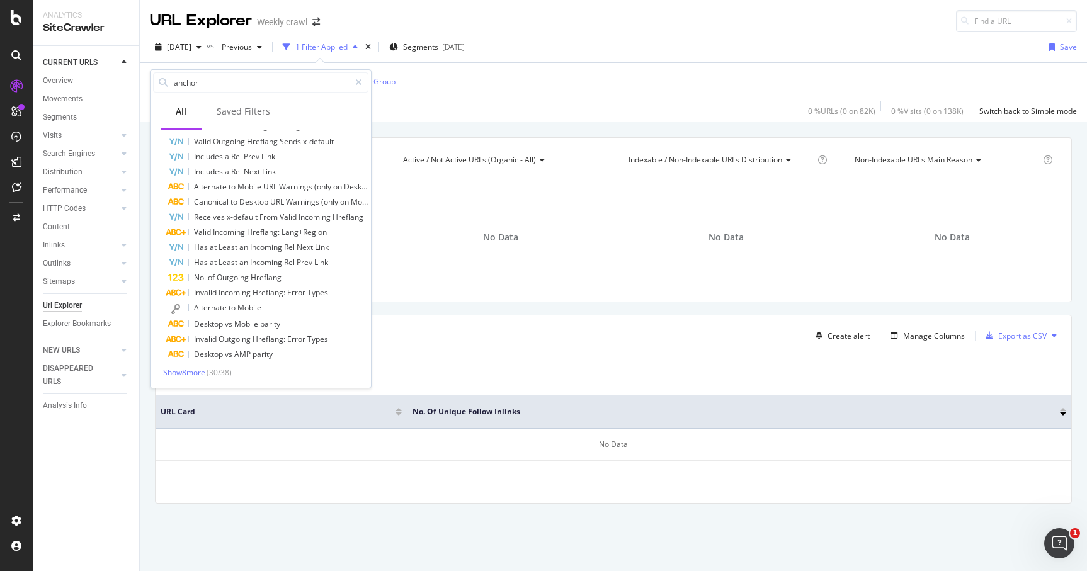
click at [180, 370] on span "Show 8 more" at bounding box center [184, 372] width 42 height 11
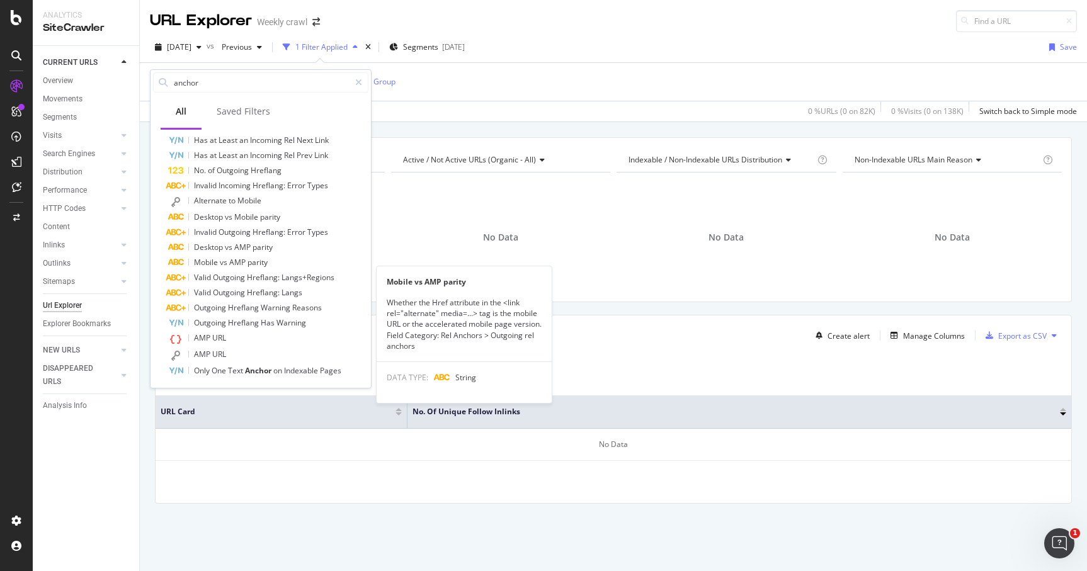
scroll to position [420, 0]
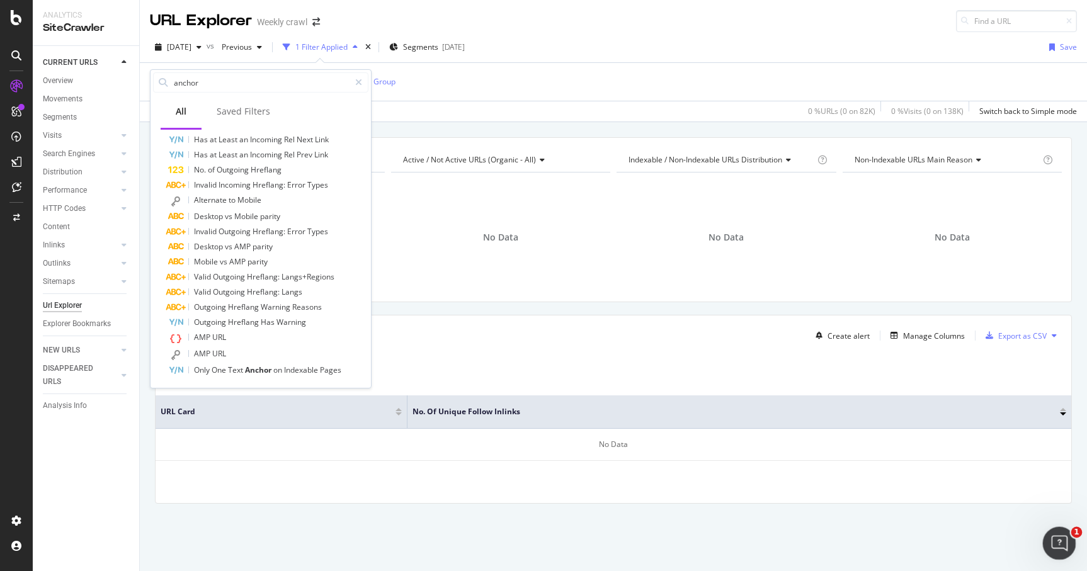
click at [1056, 534] on icon "Open Intercom Messenger" at bounding box center [1058, 542] width 21 height 21
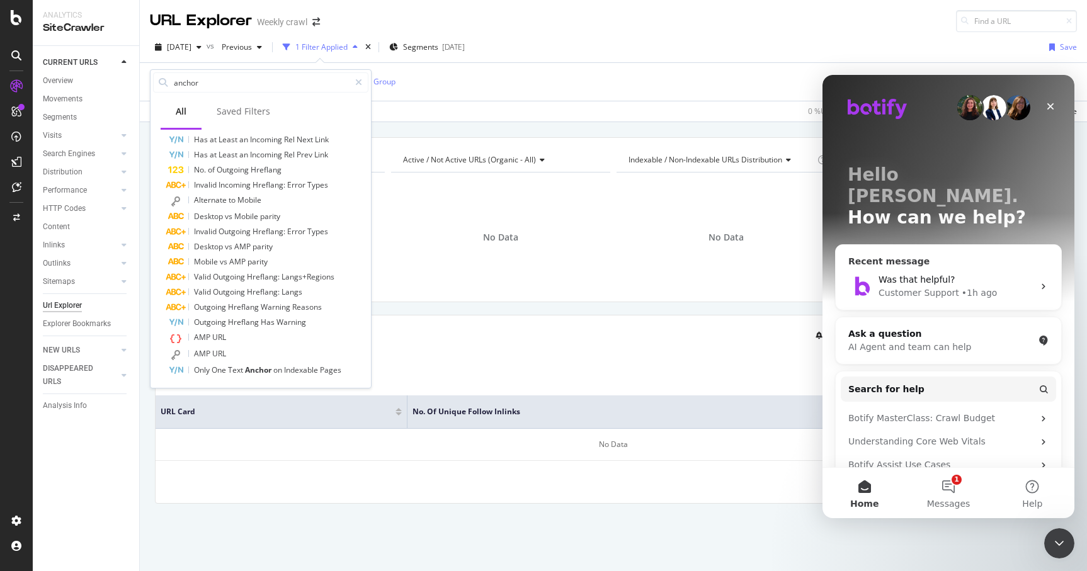
click at [950, 273] on div "Was that helpful?" at bounding box center [956, 279] width 155 height 13
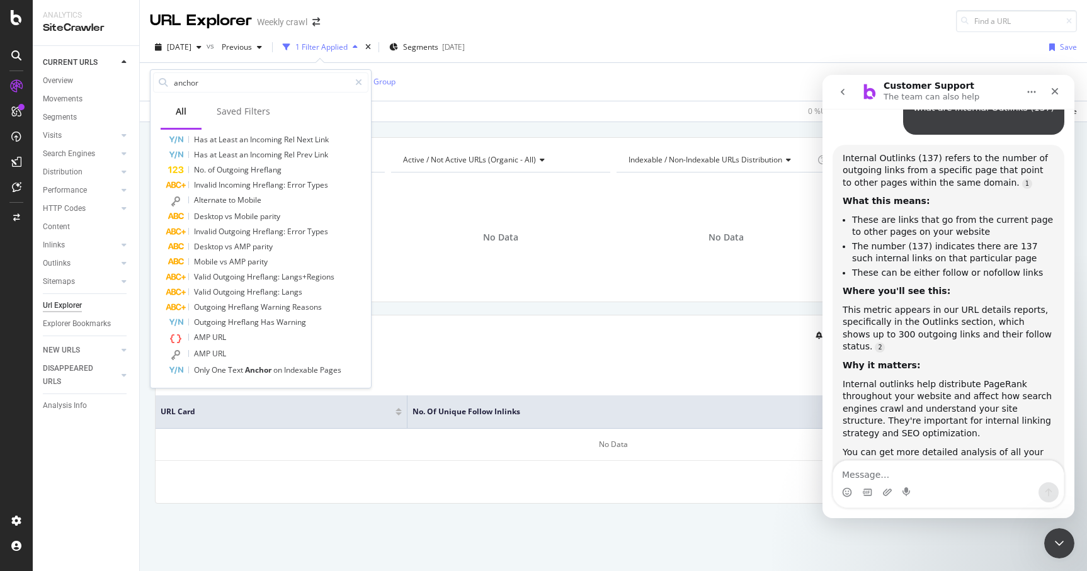
scroll to position [1074, 0]
click at [882, 476] on textarea "Message…" at bounding box center [948, 471] width 231 height 21
click at [912, 471] on textarea "Message…" at bounding box center [948, 471] width 231 height 21
